Goal: Information Seeking & Learning: Check status

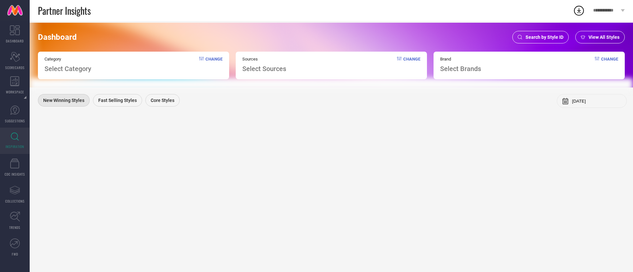
click at [535, 36] on span "Search by Style ID" at bounding box center [544, 37] width 38 height 5
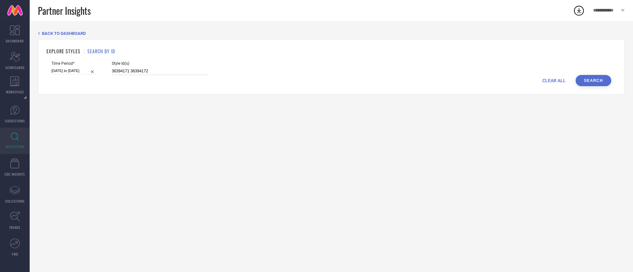
click at [136, 74] on input "36394171 36394172" at bounding box center [160, 72] width 96 height 8
paste input "27061574 24082946 27844156 28985528"
type input "27061574 24082946 27844156 28985528"
click at [72, 68] on input "[DATE] to [DATE]" at bounding box center [73, 71] width 45 height 7
select select "2"
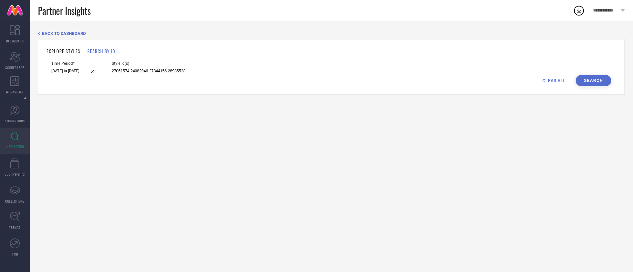
select select "2025"
select select "3"
select select "2025"
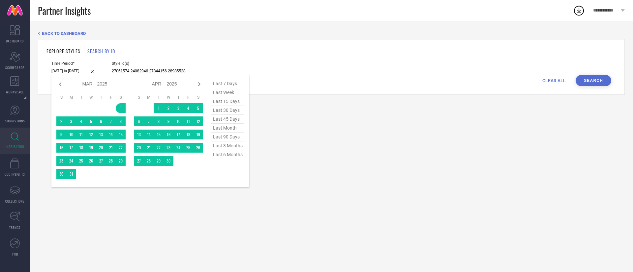
type input "27061574 24082946 27844156 28985528"
click at [235, 104] on span "last 15 days" at bounding box center [227, 101] width 33 height 9
type input "[DATE] to [DATE]"
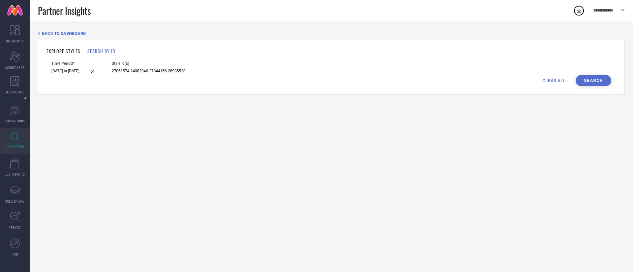
click at [590, 80] on button "Search" at bounding box center [593, 80] width 36 height 11
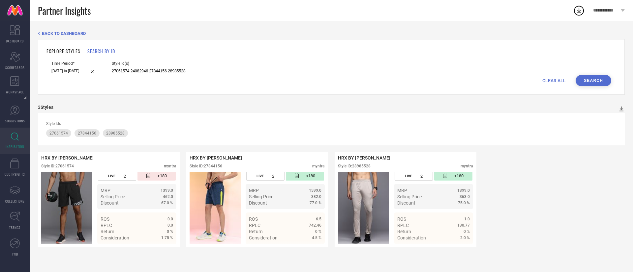
click at [64, 70] on input "[DATE] to [DATE]" at bounding box center [73, 71] width 45 height 7
select select "8"
select select "2025"
select select "9"
select select "2025"
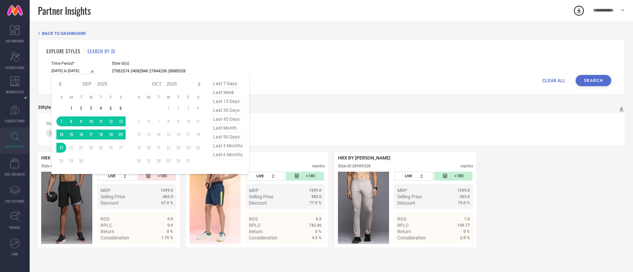
click at [254, 122] on div "Style Ids" at bounding box center [331, 124] width 570 height 5
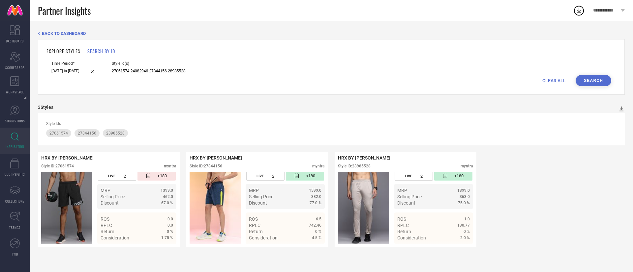
click at [544, 84] on div "CLEAR ALL Search" at bounding box center [330, 80] width 559 height 11
click at [545, 82] on span "CLEAR ALL" at bounding box center [553, 80] width 23 height 5
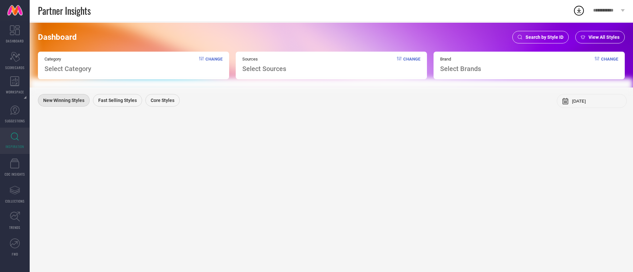
click at [543, 41] on div "Search by Style ID" at bounding box center [540, 37] width 56 height 13
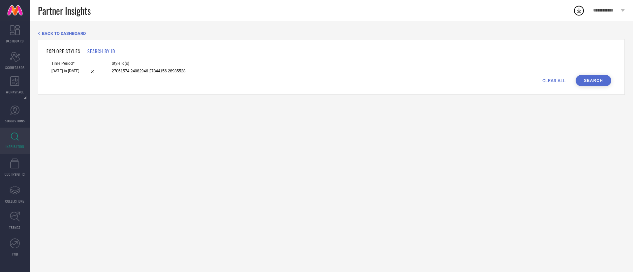
click at [130, 76] on div "CLEAR ALL Search" at bounding box center [330, 80] width 559 height 11
click at [131, 75] on div "CLEAR ALL Search" at bounding box center [330, 80] width 559 height 11
click at [132, 71] on input "27061574 24082946 27844156 28985528" at bounding box center [160, 72] width 96 height 8
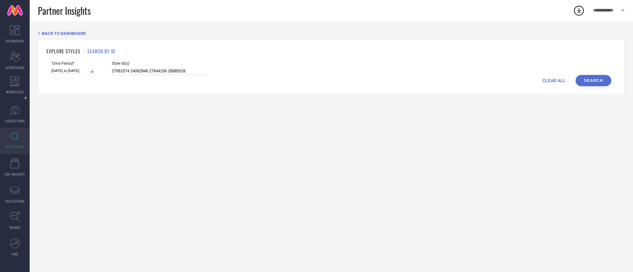
click at [132, 71] on input "27061574 24082946 27844156 28985528" at bounding box center [160, 72] width 96 height 8
paste input "4082946"
type input "24082946"
click at [598, 78] on button "Search" at bounding box center [593, 80] width 36 height 11
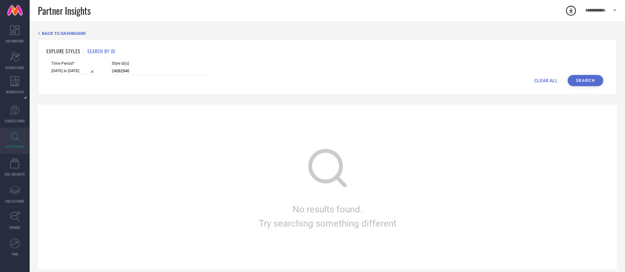
click at [86, 73] on input "[DATE] to [DATE]" at bounding box center [73, 71] width 45 height 7
select select "8"
select select "2025"
select select "9"
select select "2025"
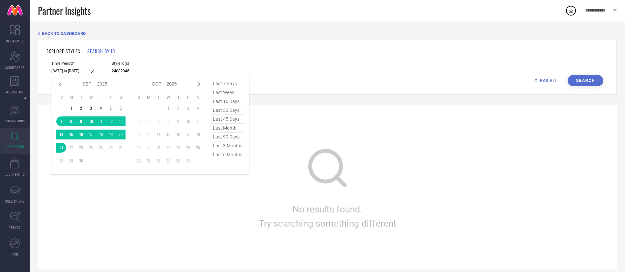
click at [235, 155] on span "last 6 months" at bounding box center [227, 155] width 33 height 9
type input "[DATE] to [DATE]"
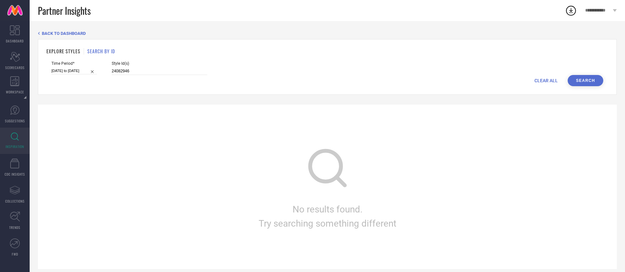
click at [591, 78] on button "Search" at bounding box center [586, 80] width 36 height 11
